Goal: Check status: Check status

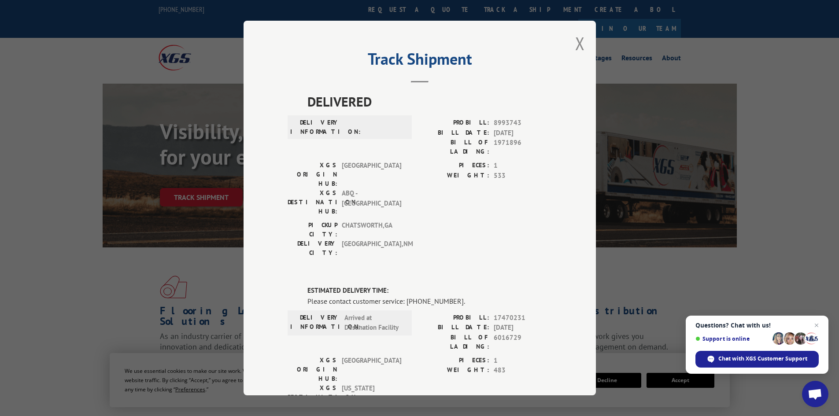
click at [583, 53] on div "Track Shipment DELIVERED DELIVERY INFORMATION: PROBILL: 8993743 BILL DATE: [DAT…" at bounding box center [419, 208] width 352 height 375
click at [580, 44] on button "Close modal" at bounding box center [580, 43] width 10 height 23
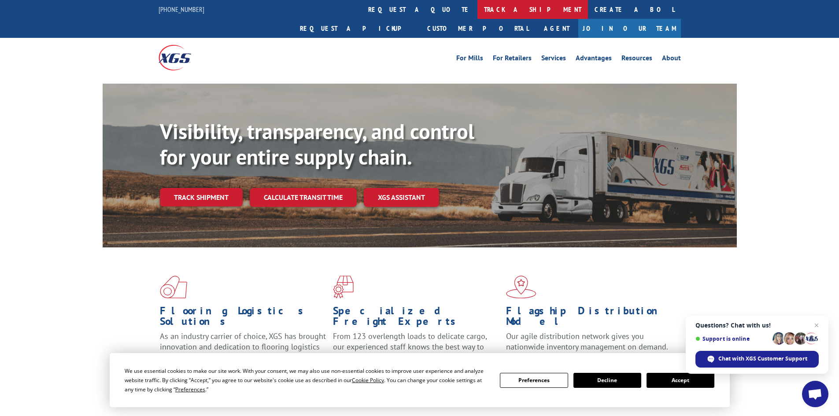
click at [477, 3] on link "track a shipment" at bounding box center [532, 9] width 111 height 19
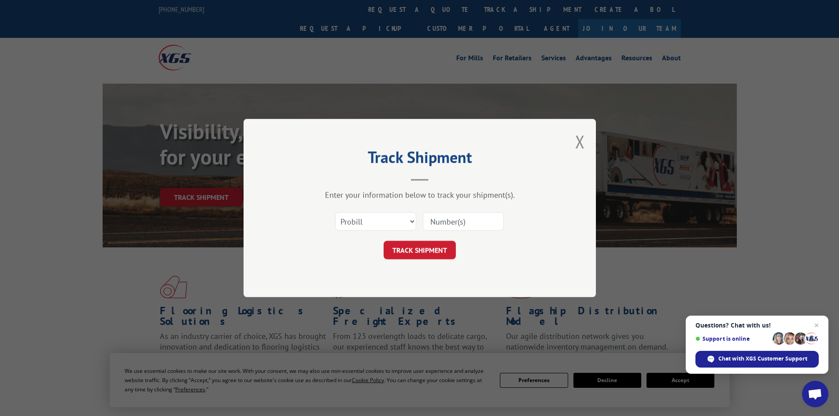
click at [378, 211] on div "Select category... Probill BOL PO" at bounding box center [419, 221] width 264 height 29
click at [381, 218] on select "Select category... Probill BOL PO" at bounding box center [375, 221] width 81 height 18
click at [335, 212] on select "Select category... Probill BOL PO" at bounding box center [375, 221] width 81 height 18
drag, startPoint x: 376, startPoint y: 218, endPoint x: 374, endPoint y: 228, distance: 10.6
click at [376, 218] on select "Select category... Probill BOL PO" at bounding box center [375, 221] width 81 height 18
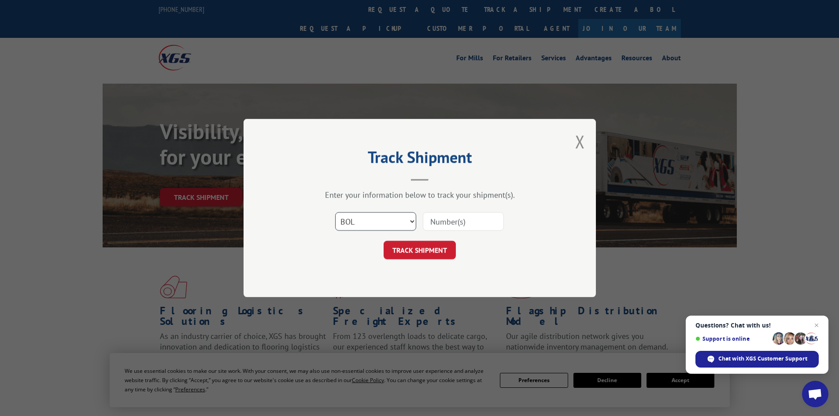
select select "po"
click at [335, 212] on select "Select category... Probill BOL PO" at bounding box center [375, 221] width 81 height 18
paste input "14532236"
type input "14532236"
click at [429, 246] on button "TRACK SHIPMENT" at bounding box center [419, 250] width 72 height 18
